Goal: Information Seeking & Learning: Learn about a topic

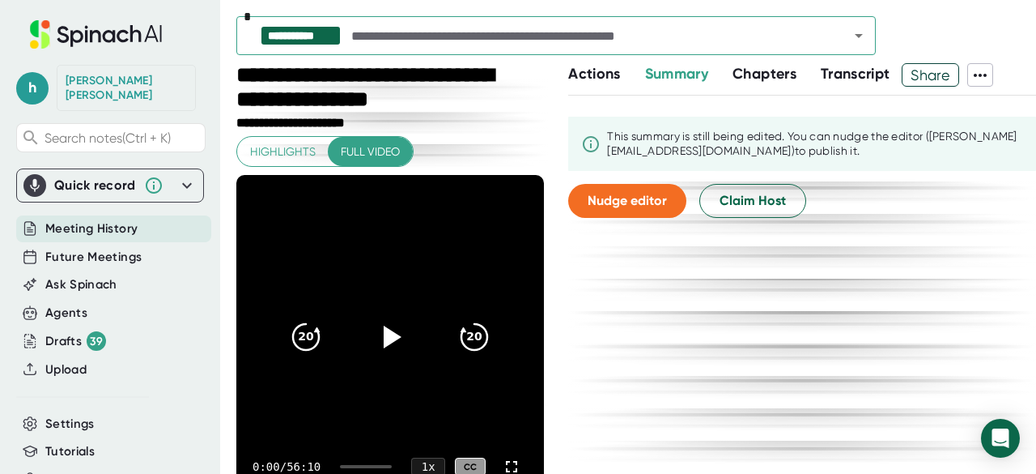
click at [771, 70] on span "Chapters" at bounding box center [765, 74] width 64 height 18
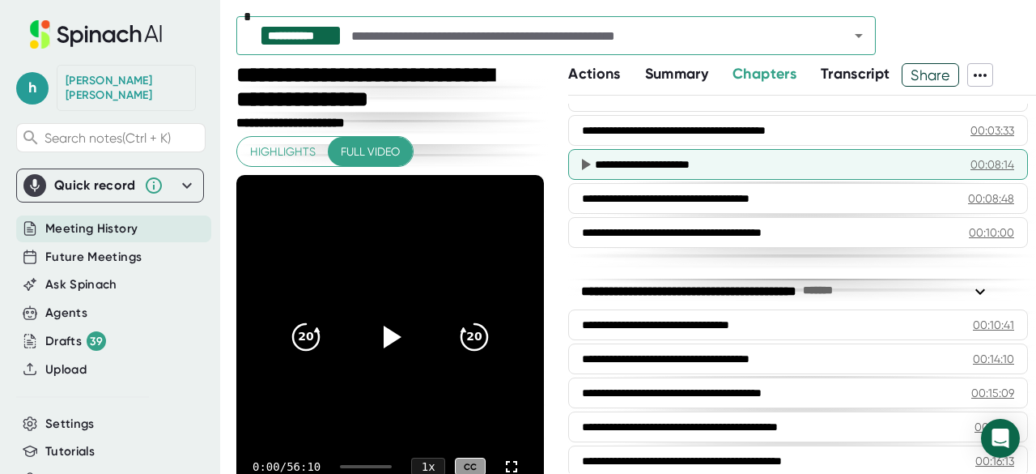
scroll to position [300, 0]
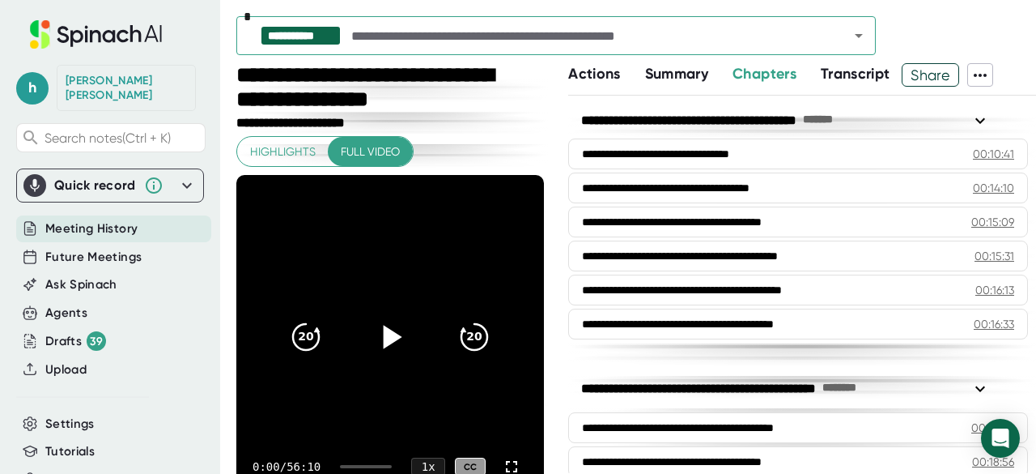
click at [384, 338] on icon at bounding box center [393, 336] width 19 height 23
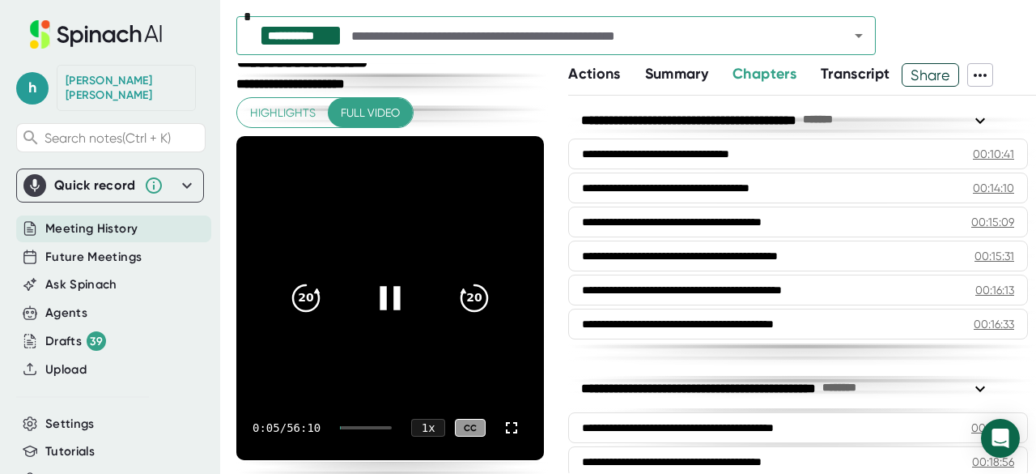
click at [350, 427] on div at bounding box center [366, 427] width 52 height 3
click at [468, 295] on icon "20" at bounding box center [474, 298] width 40 height 40
click at [474, 291] on icon "20" at bounding box center [474, 298] width 40 height 40
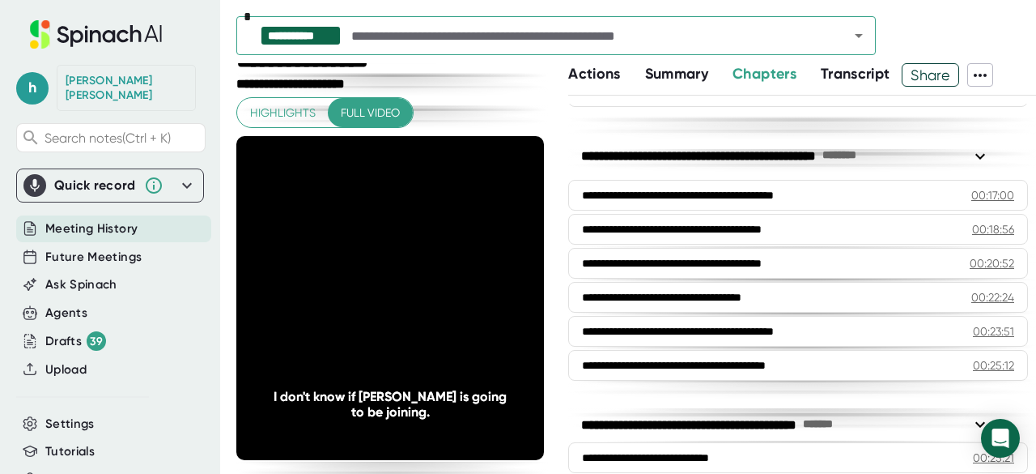
scroll to position [533, 0]
click at [848, 79] on span "Transcript" at bounding box center [856, 74] width 70 height 18
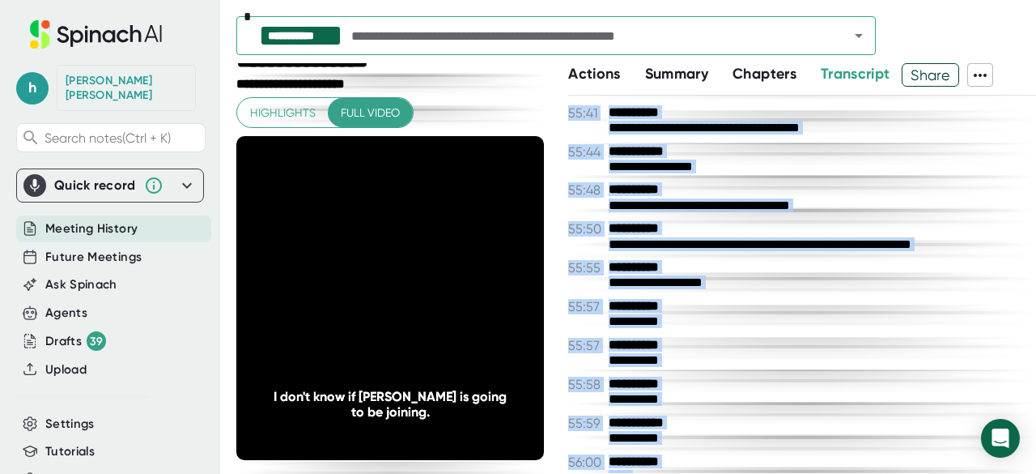
scroll to position [30795, 0]
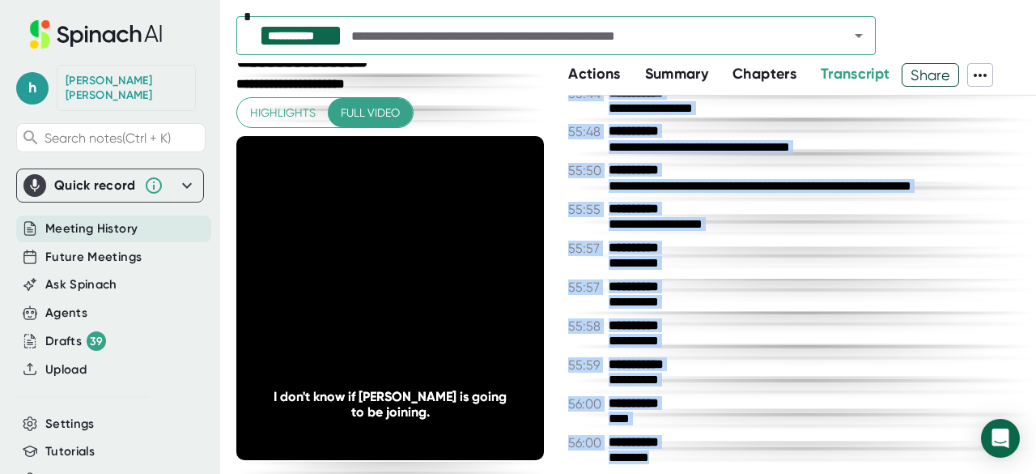
drag, startPoint x: 607, startPoint y: 119, endPoint x: 791, endPoint y: 482, distance: 407.3
click at [791, 473] on html "**********" at bounding box center [518, 237] width 1036 height 474
copy div "**********"
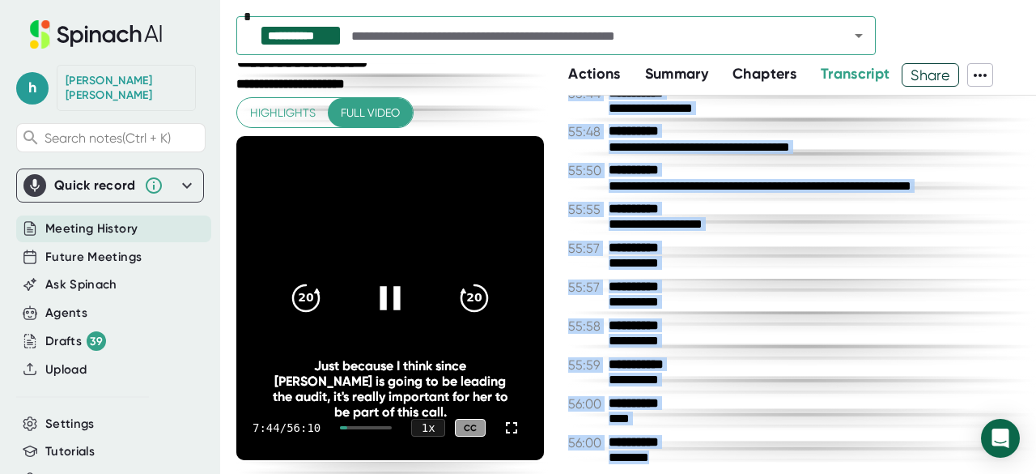
click at [386, 283] on icon at bounding box center [390, 298] width 40 height 40
